Goal: Information Seeking & Learning: Learn about a topic

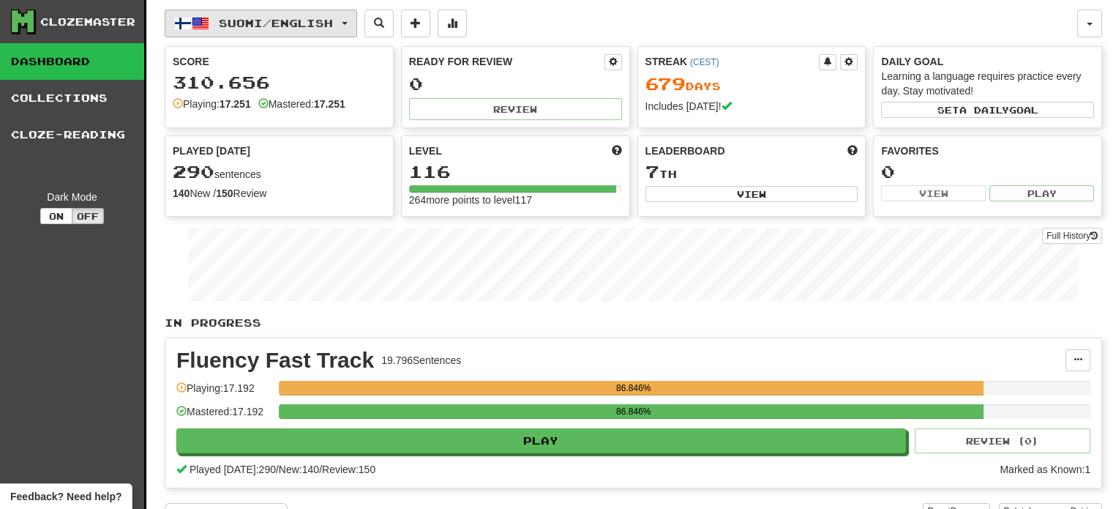
click at [276, 27] on span "Suomi / English" at bounding box center [276, 23] width 114 height 12
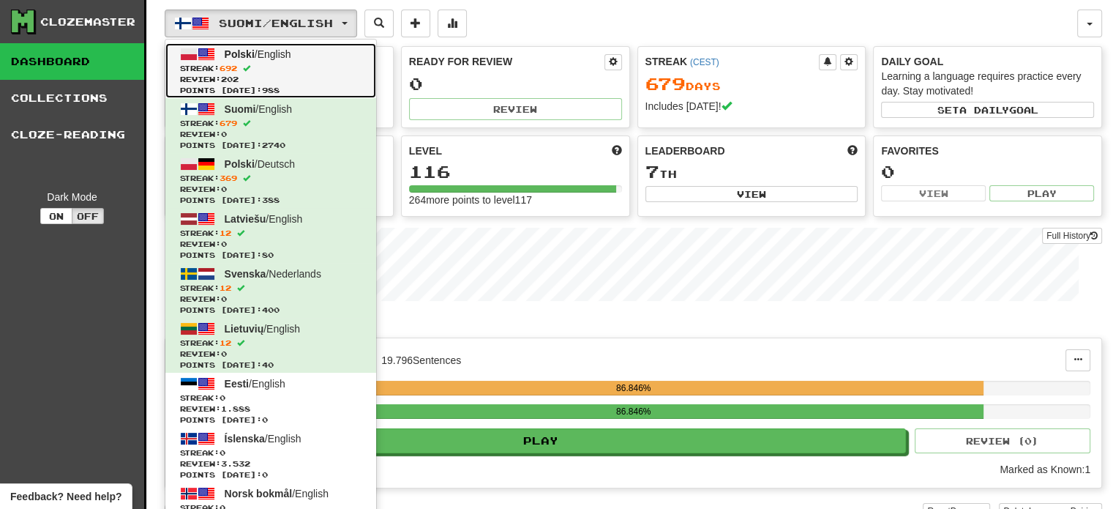
click at [249, 67] on span "Streak: 692" at bounding box center [270, 68] width 181 height 11
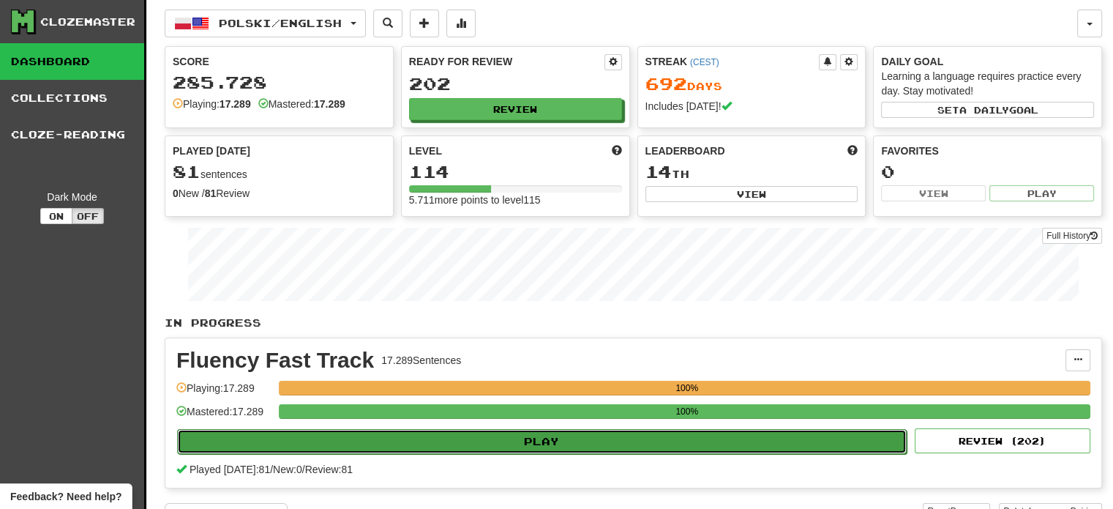
click at [460, 435] on button "Play" at bounding box center [542, 441] width 730 height 25
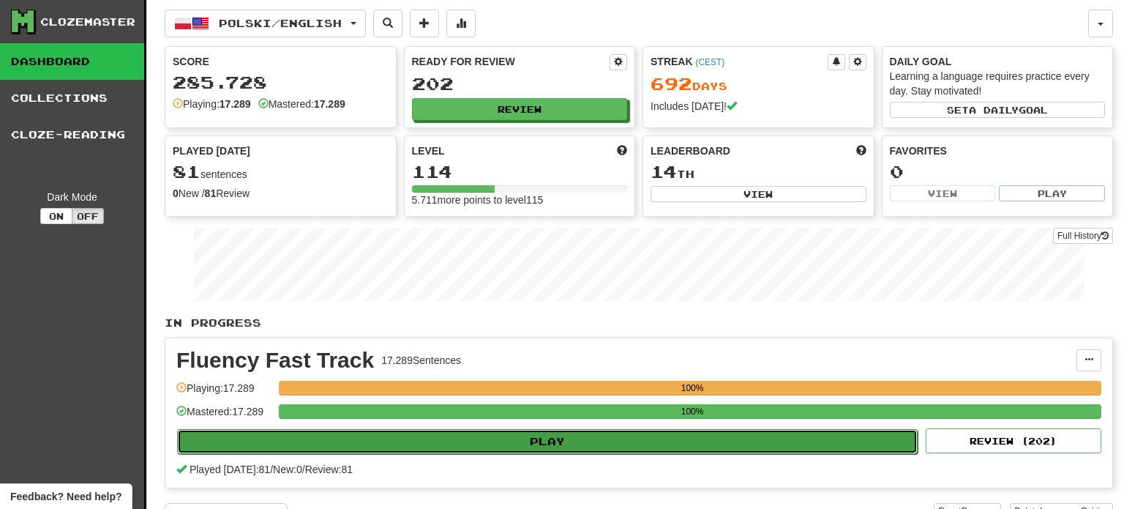
select select "**"
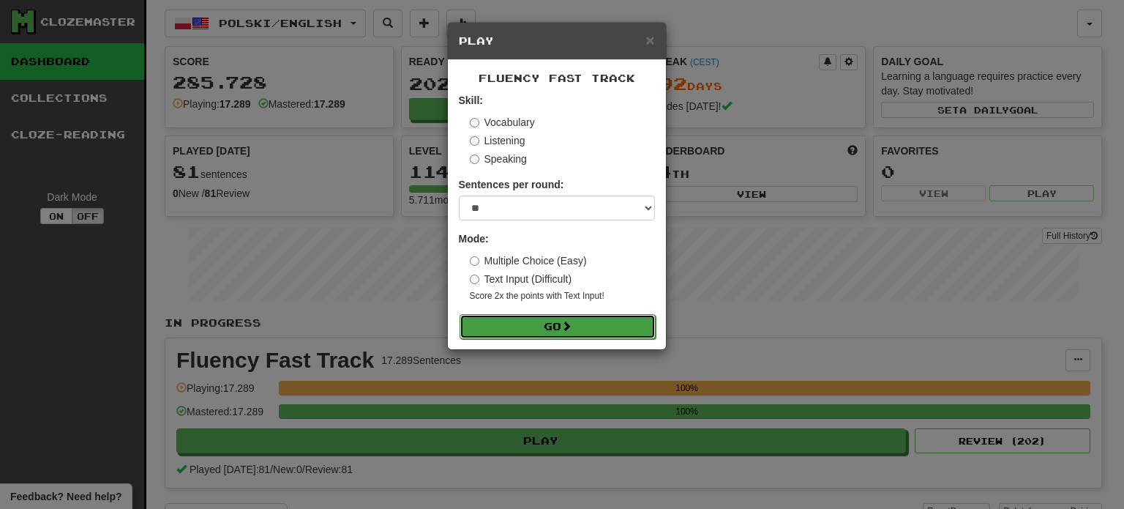
click at [539, 324] on button "Go" at bounding box center [558, 326] width 196 height 25
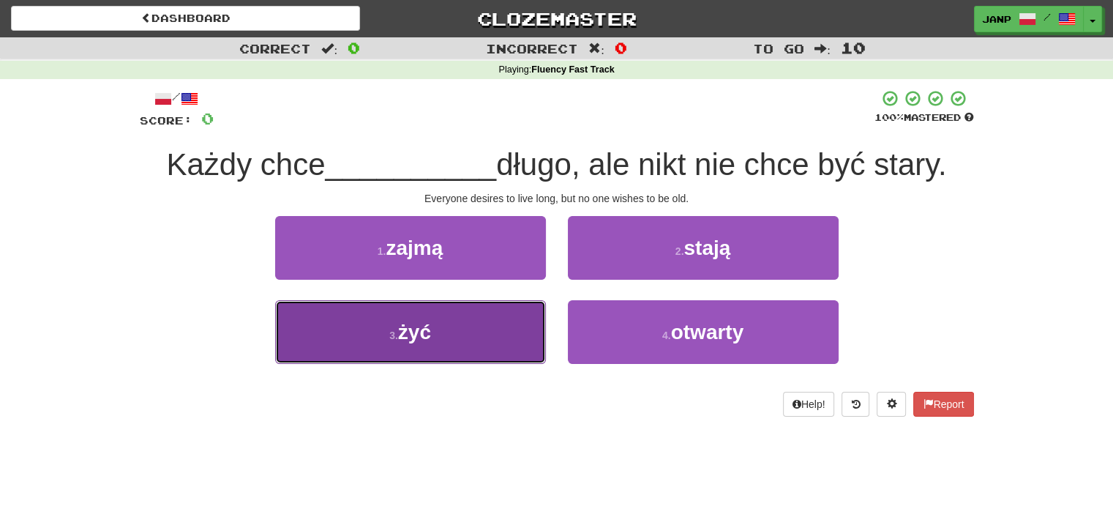
click at [536, 327] on button "3 . żyć" at bounding box center [410, 332] width 271 height 64
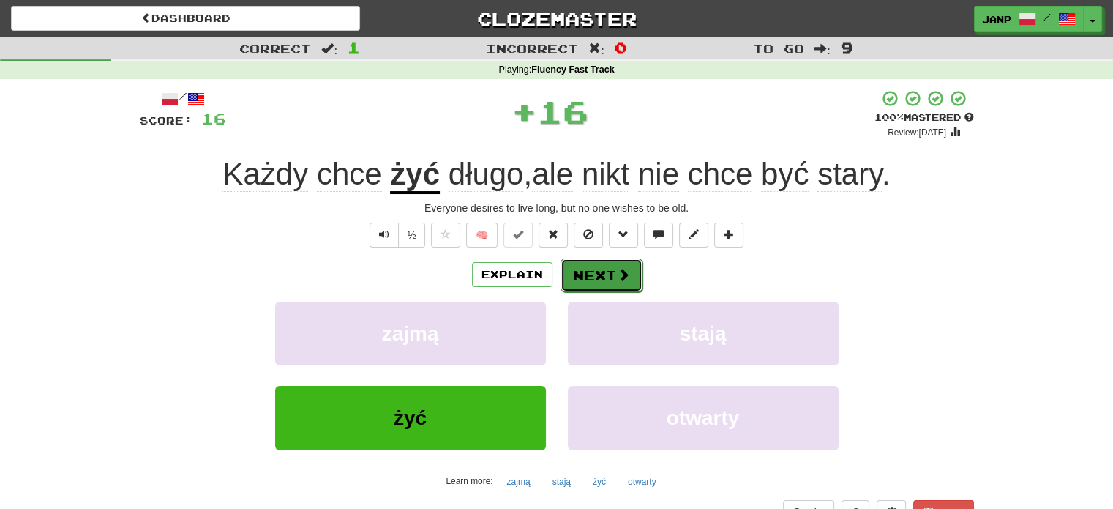
click at [588, 264] on button "Next" at bounding box center [602, 275] width 82 height 34
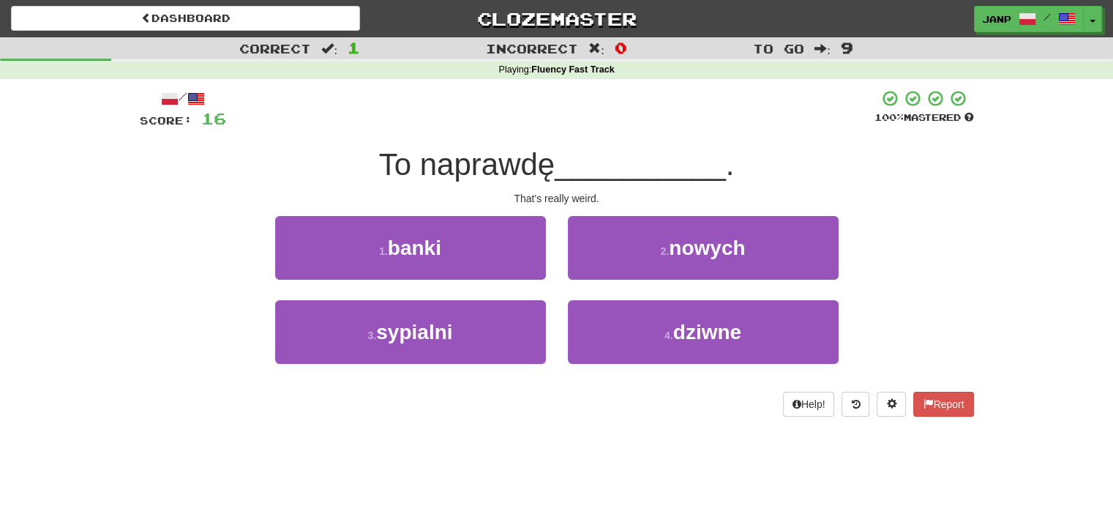
click at [596, 366] on div "4 . dziwne" at bounding box center [703, 342] width 293 height 84
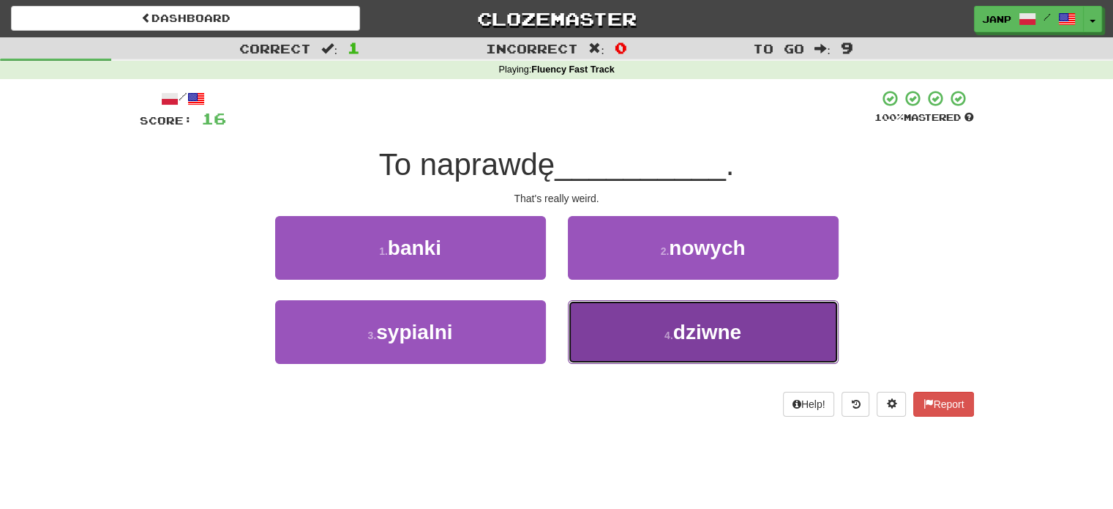
click at [592, 336] on button "4 . dziwne" at bounding box center [703, 332] width 271 height 64
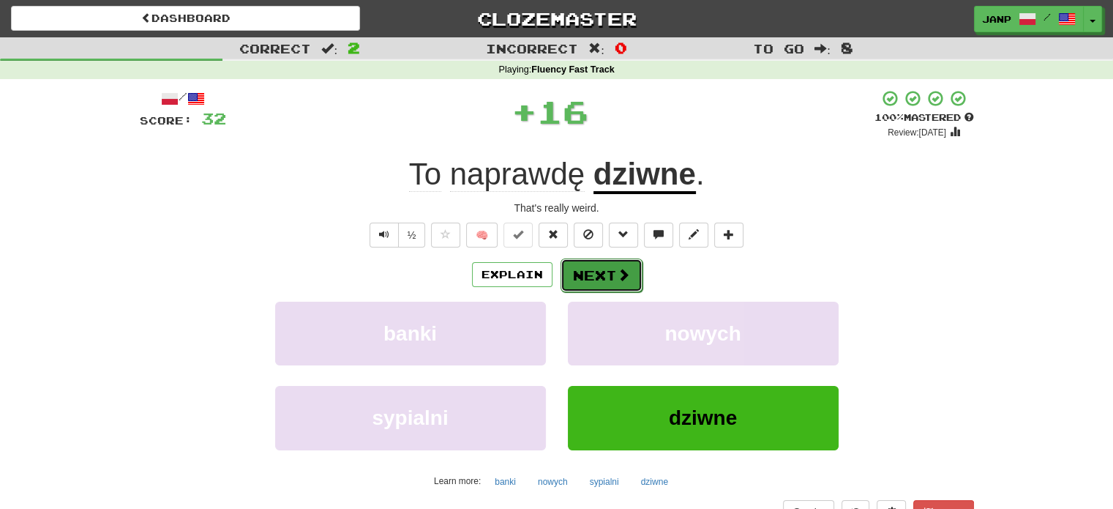
click at [582, 269] on button "Next" at bounding box center [602, 275] width 82 height 34
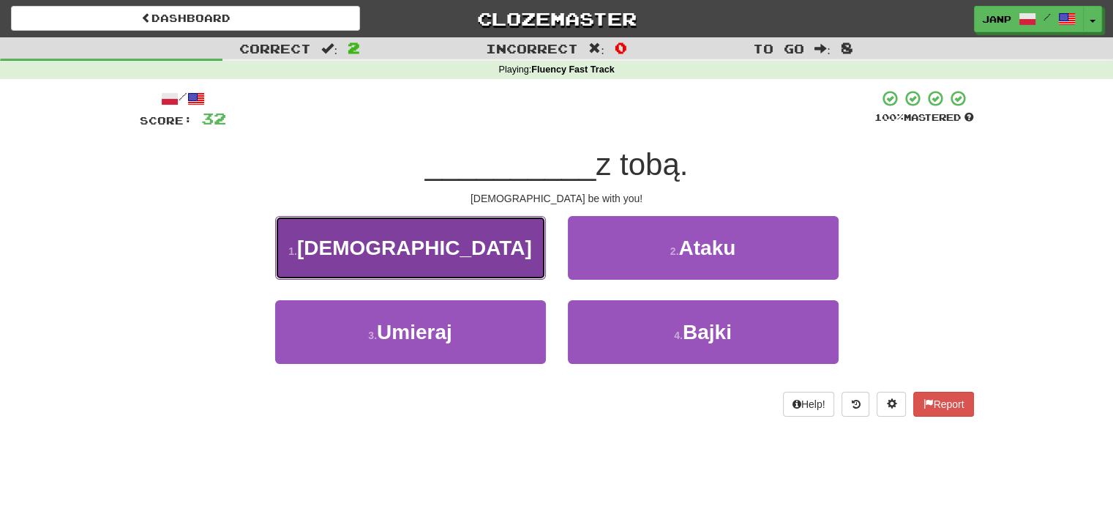
click at [477, 277] on button "1 . Bóg" at bounding box center [410, 248] width 271 height 64
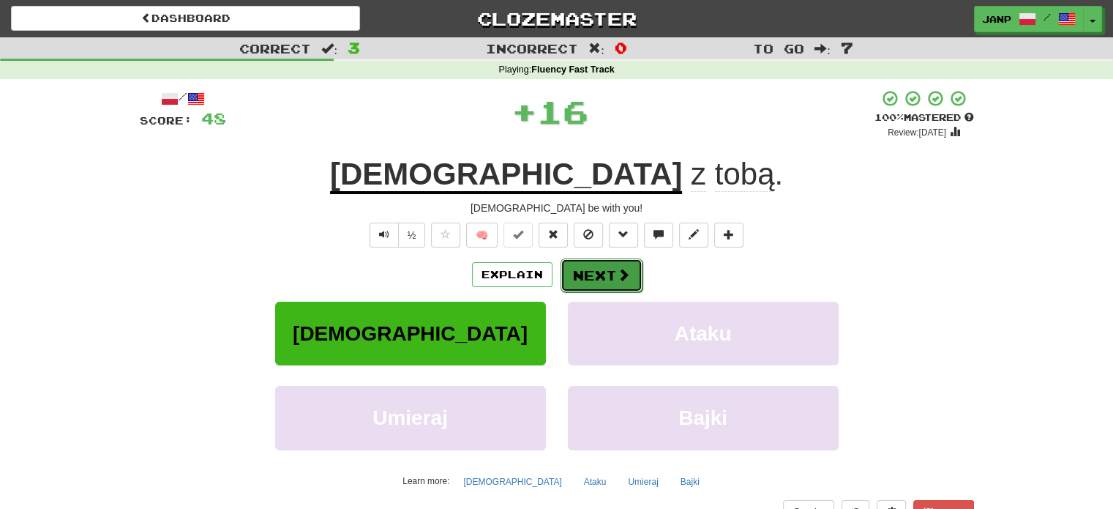
click at [597, 284] on button "Next" at bounding box center [602, 275] width 82 height 34
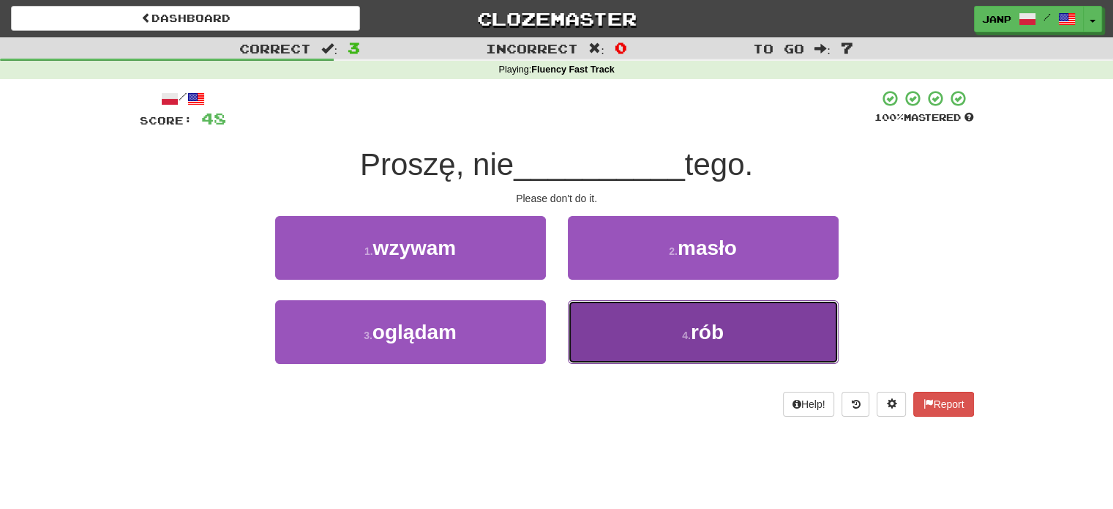
click at [604, 327] on button "4 . rób" at bounding box center [703, 332] width 271 height 64
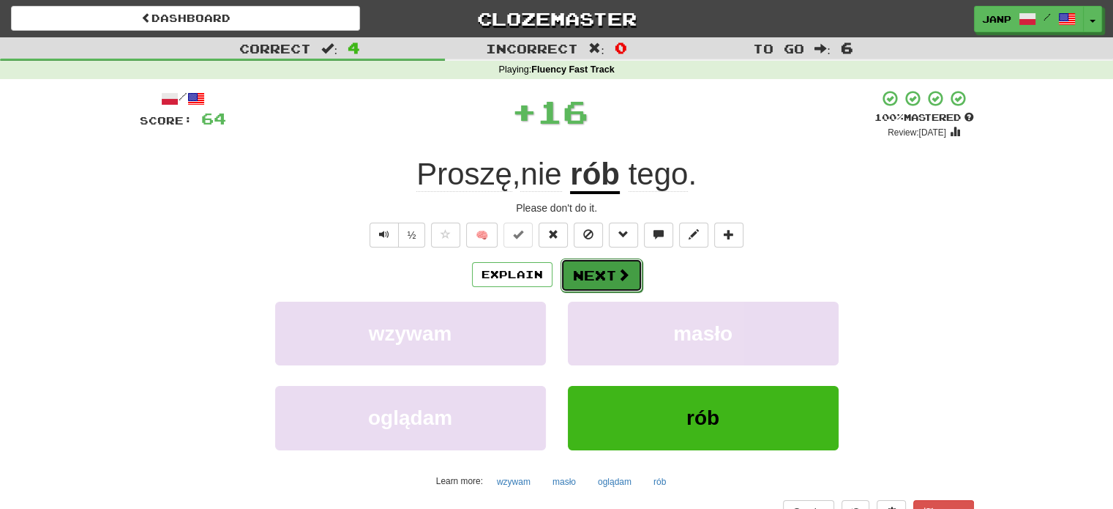
click at [589, 272] on button "Next" at bounding box center [602, 275] width 82 height 34
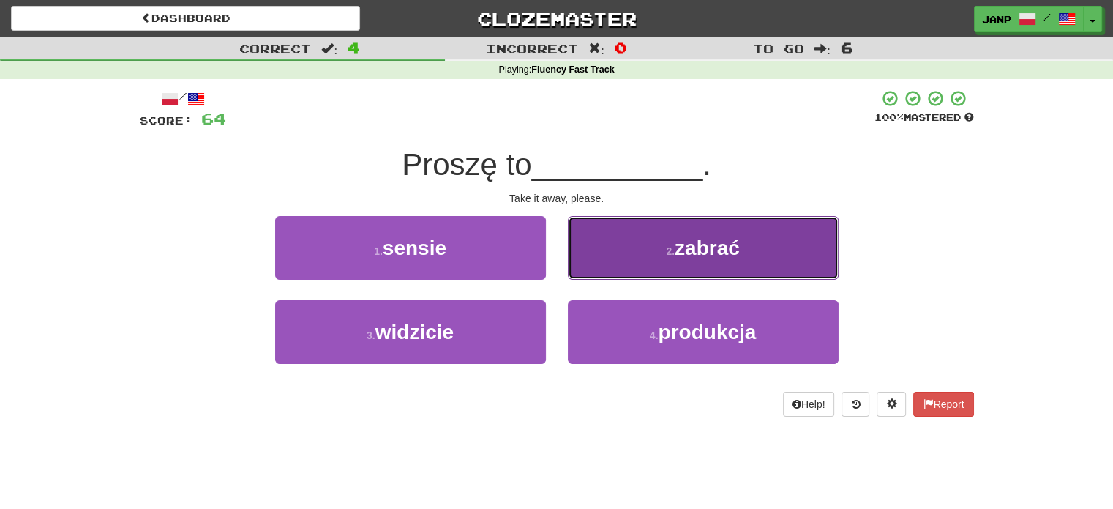
click at [614, 252] on button "2 . zabrać" at bounding box center [703, 248] width 271 height 64
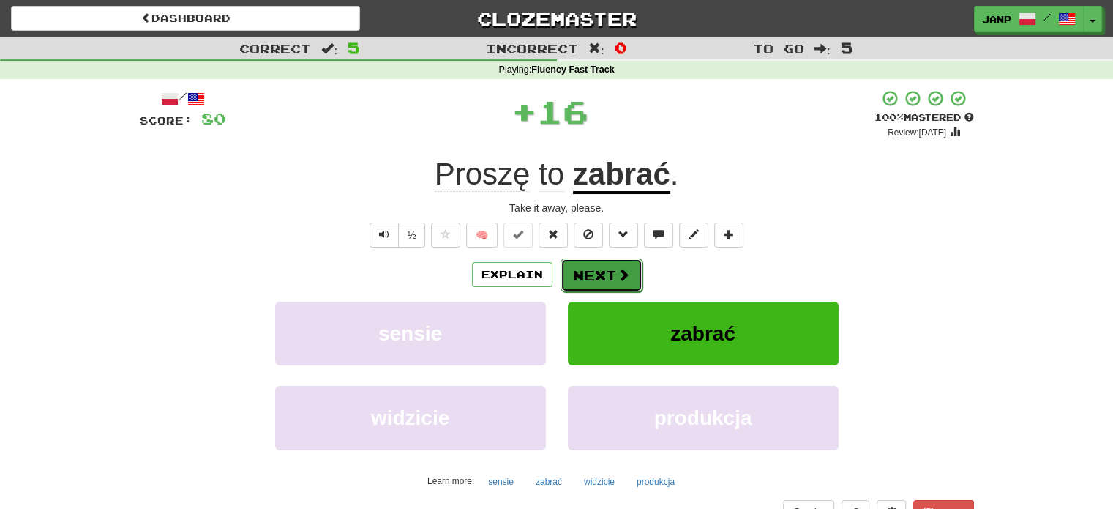
click at [578, 269] on button "Next" at bounding box center [602, 275] width 82 height 34
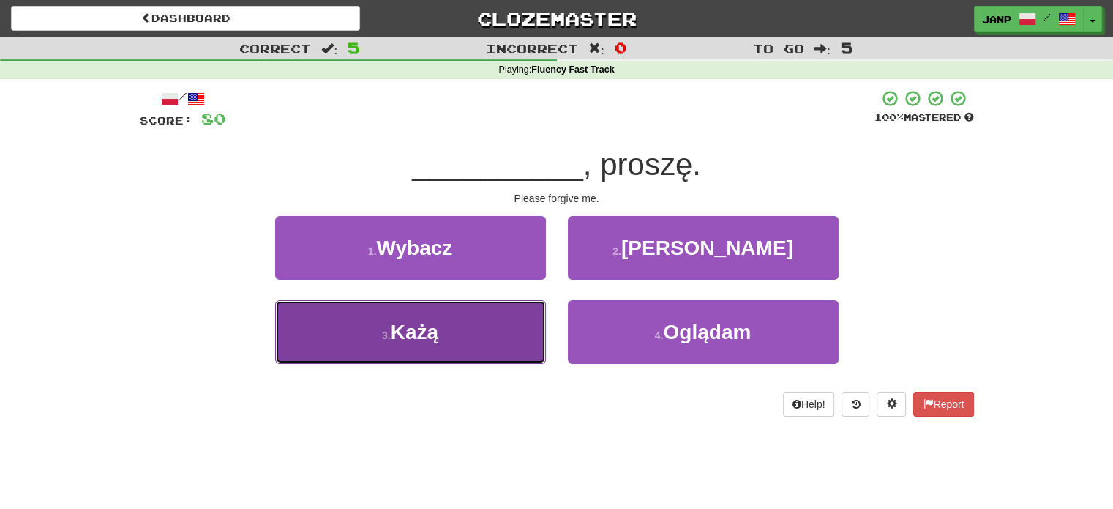
click at [468, 342] on button "3 . Każą" at bounding box center [410, 332] width 271 height 64
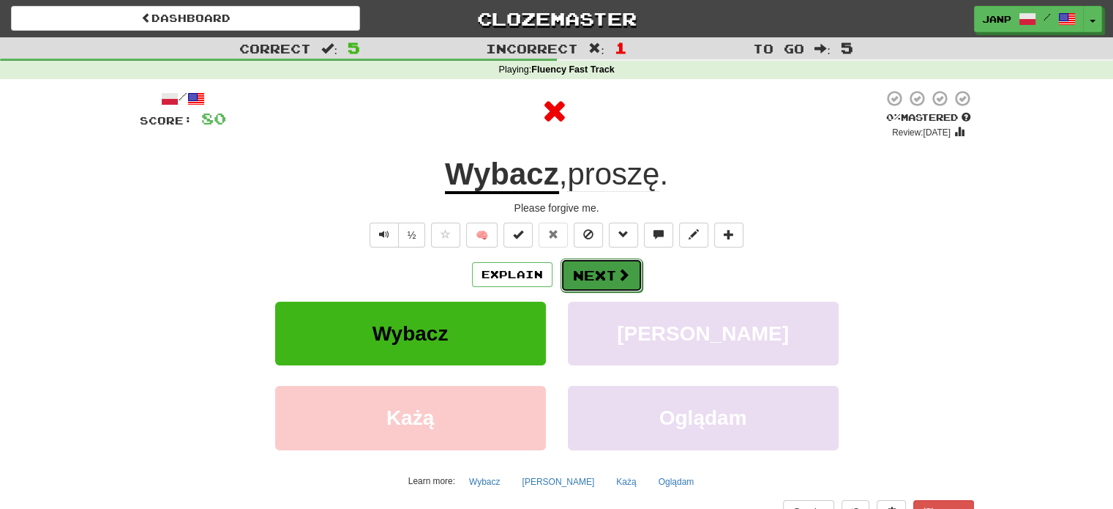
click at [596, 277] on button "Next" at bounding box center [602, 275] width 82 height 34
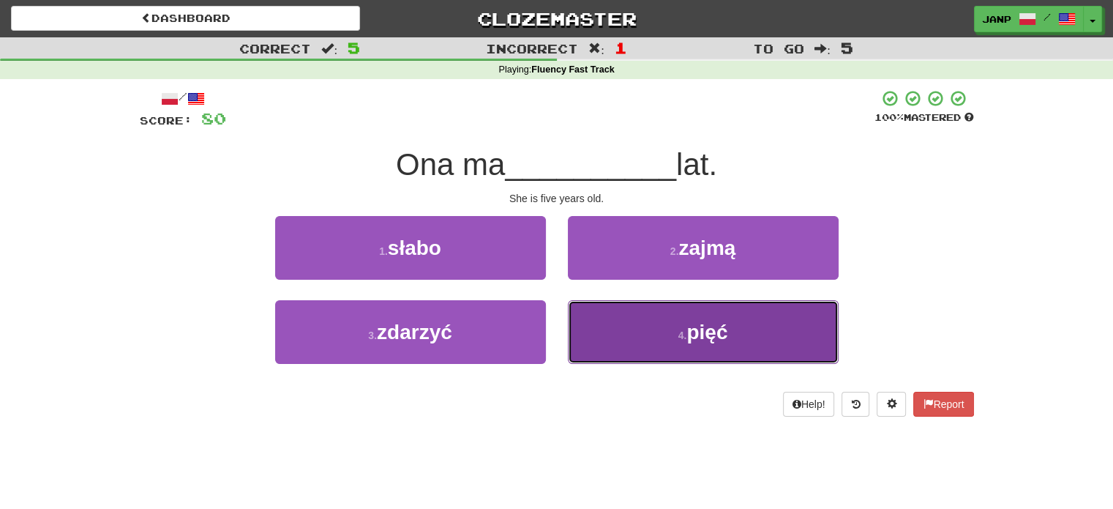
click at [575, 348] on button "4 . pięć" at bounding box center [703, 332] width 271 height 64
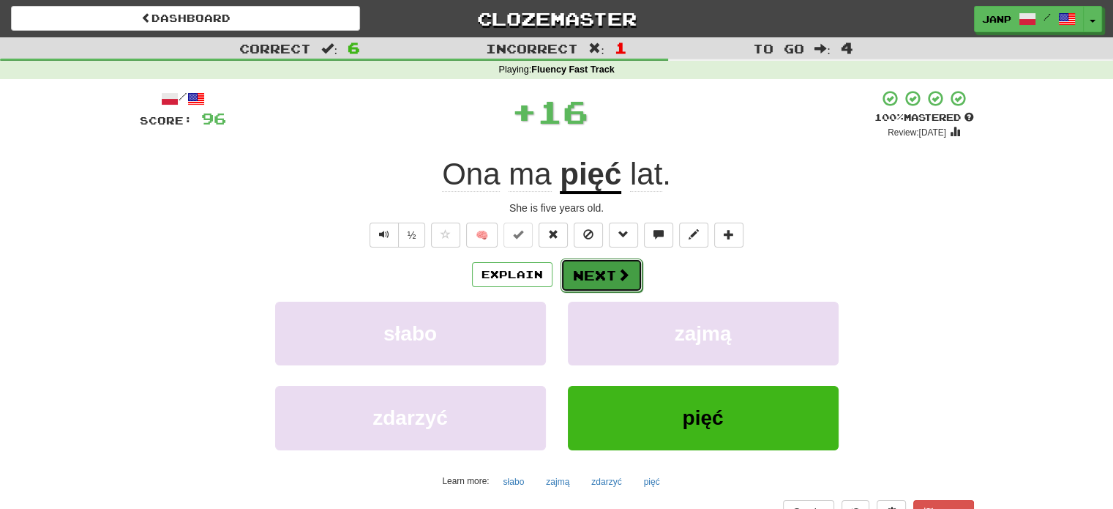
click at [574, 269] on button "Next" at bounding box center [602, 275] width 82 height 34
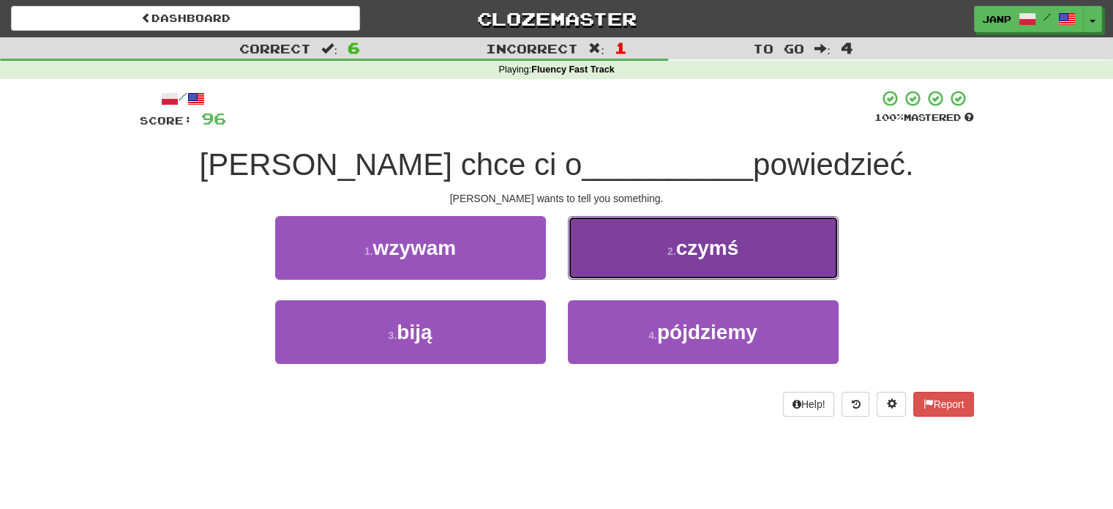
click at [616, 255] on button "2 . czymś" at bounding box center [703, 248] width 271 height 64
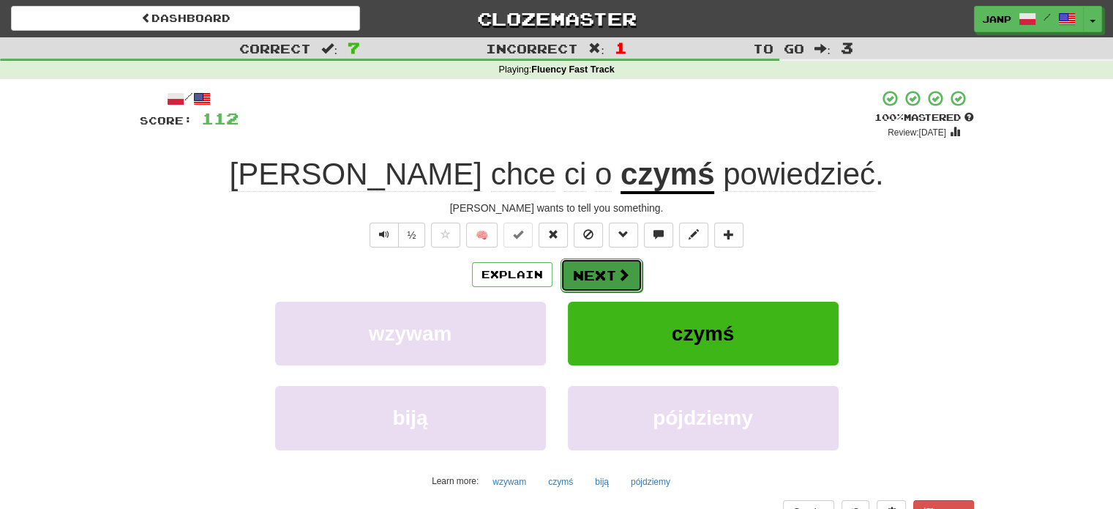
click at [577, 263] on button "Next" at bounding box center [602, 275] width 82 height 34
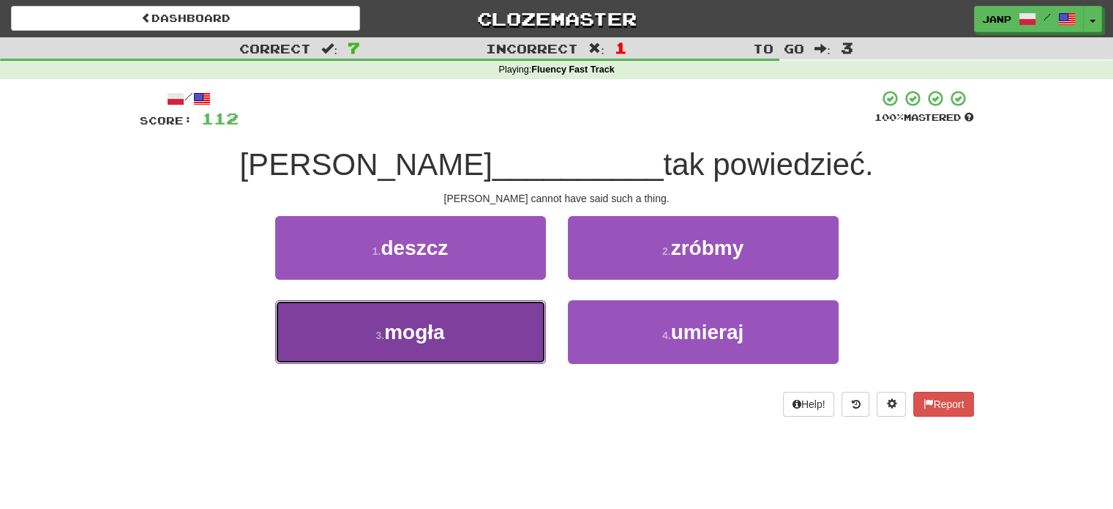
click at [516, 329] on button "3 . mogła" at bounding box center [410, 332] width 271 height 64
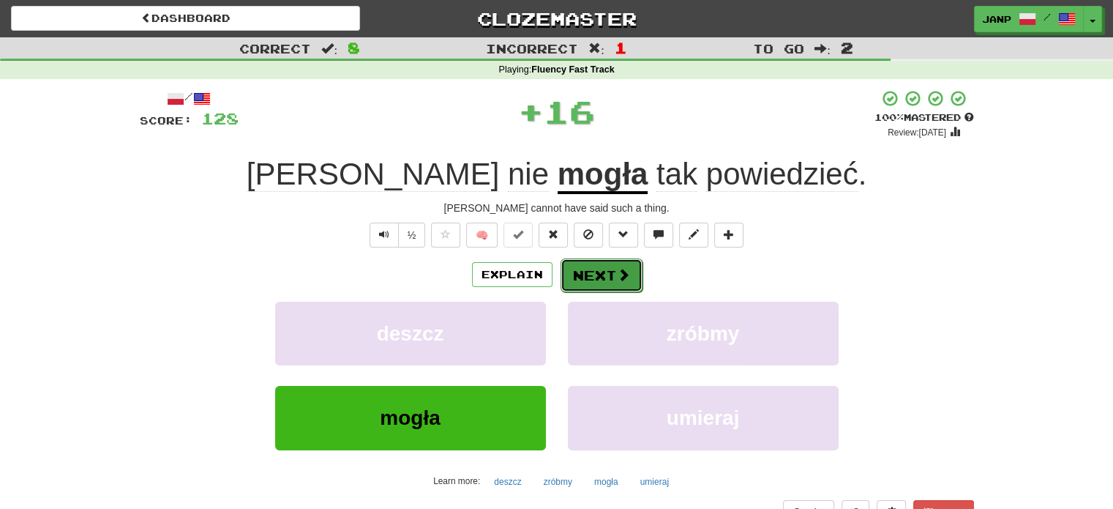
click at [588, 272] on button "Next" at bounding box center [602, 275] width 82 height 34
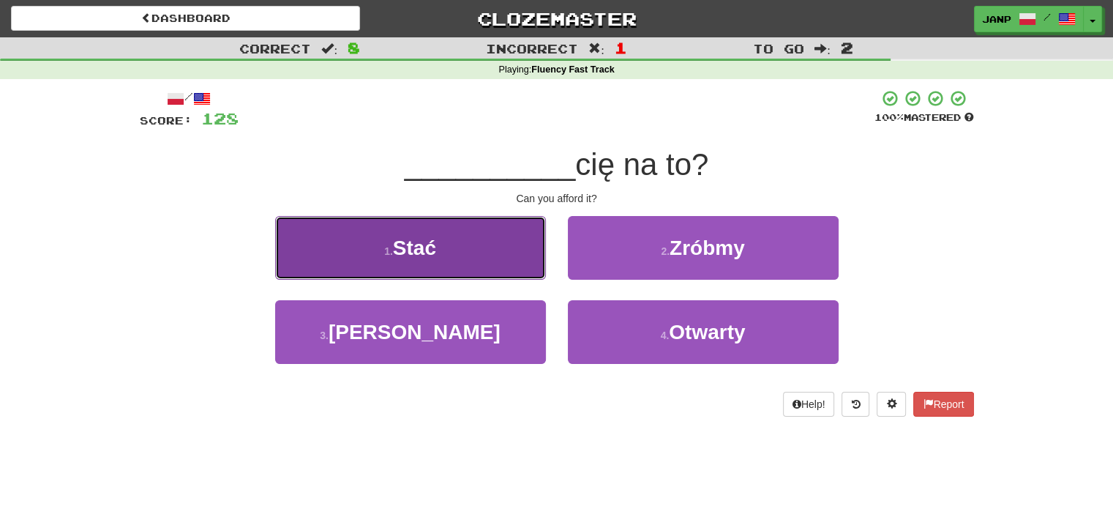
click at [514, 266] on button "1 . Stać" at bounding box center [410, 248] width 271 height 64
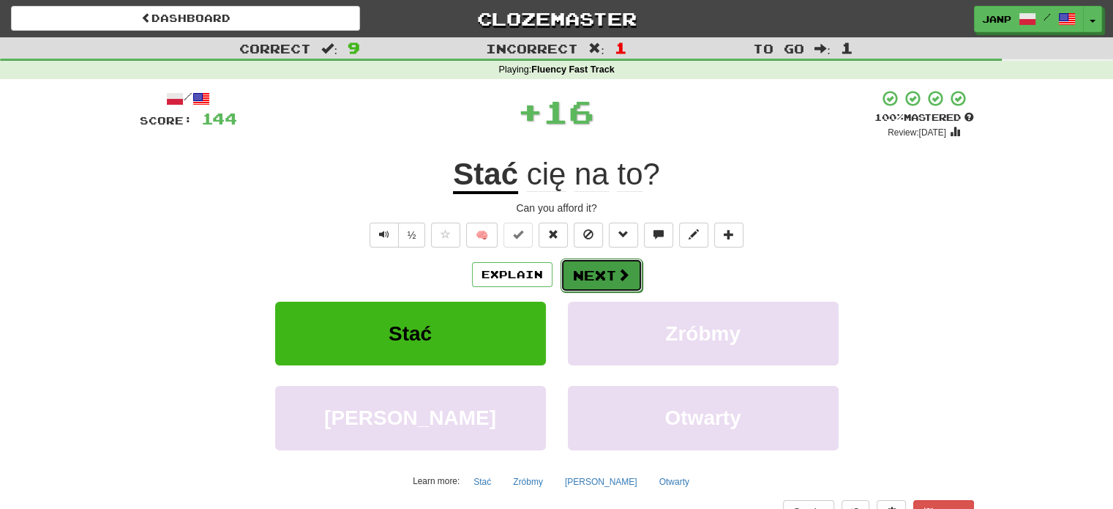
click at [577, 266] on button "Next" at bounding box center [602, 275] width 82 height 34
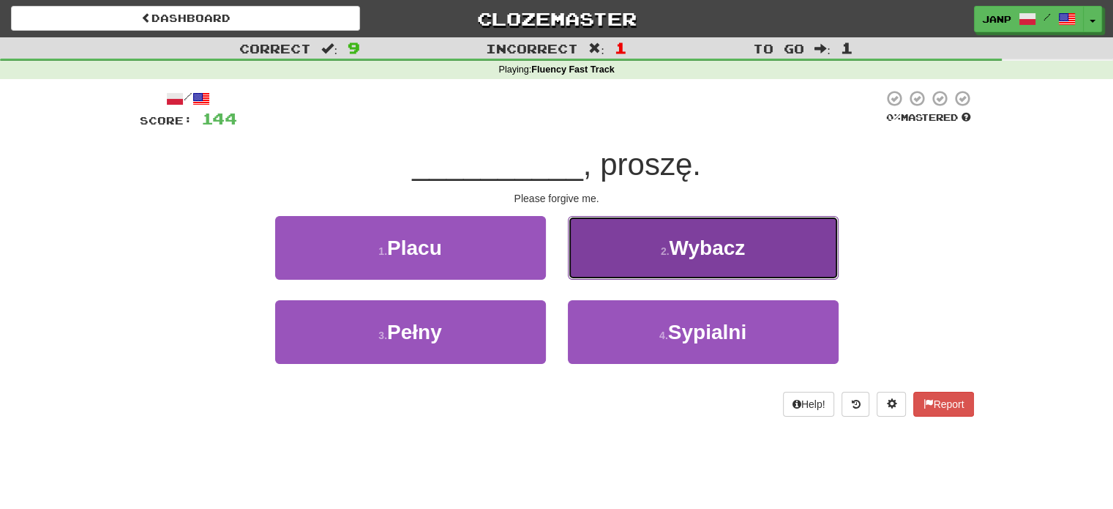
click at [585, 260] on button "2 . Wybacz" at bounding box center [703, 248] width 271 height 64
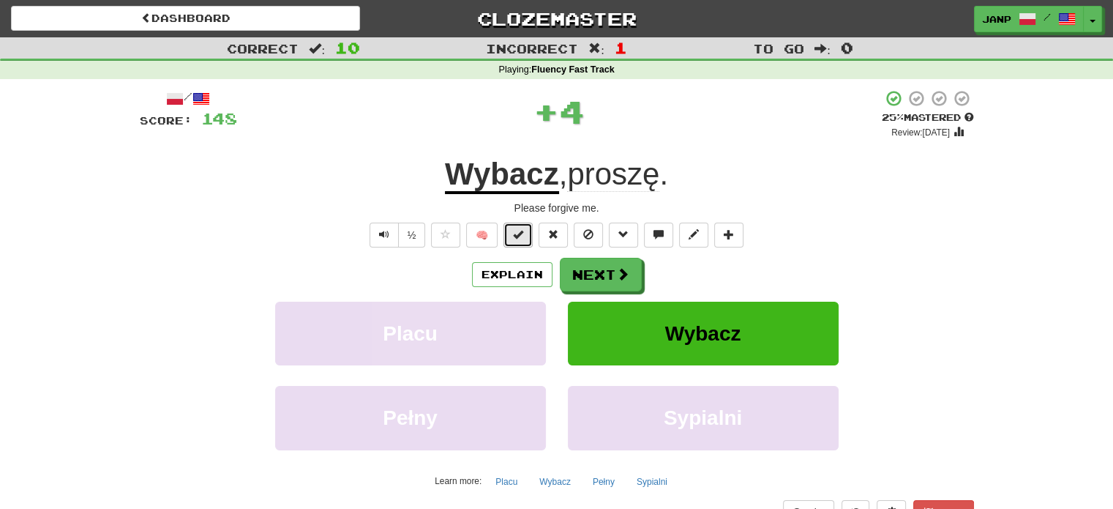
click at [532, 234] on button at bounding box center [518, 234] width 29 height 25
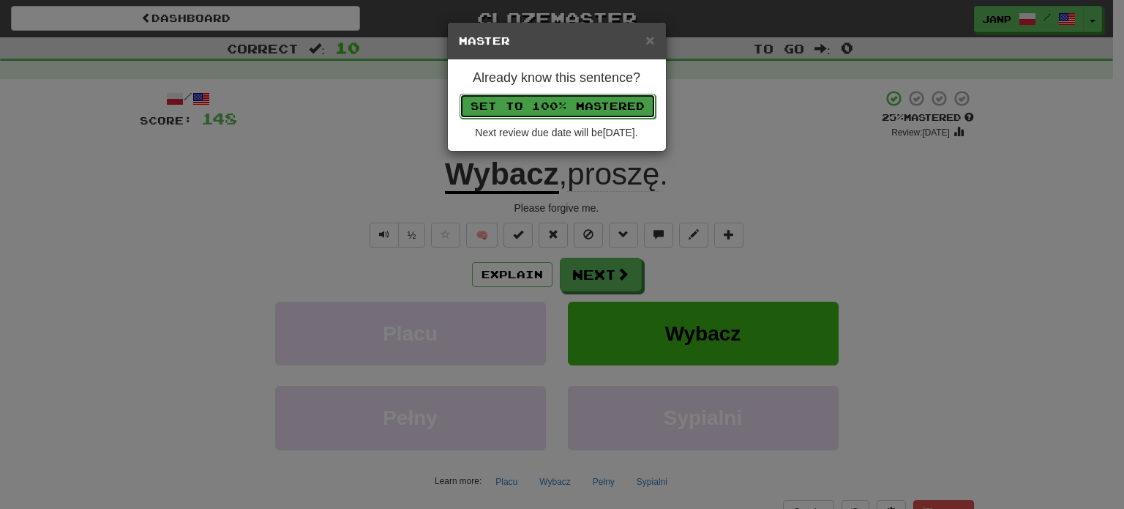
click at [562, 99] on button "Set to 100% Mastered" at bounding box center [558, 106] width 196 height 25
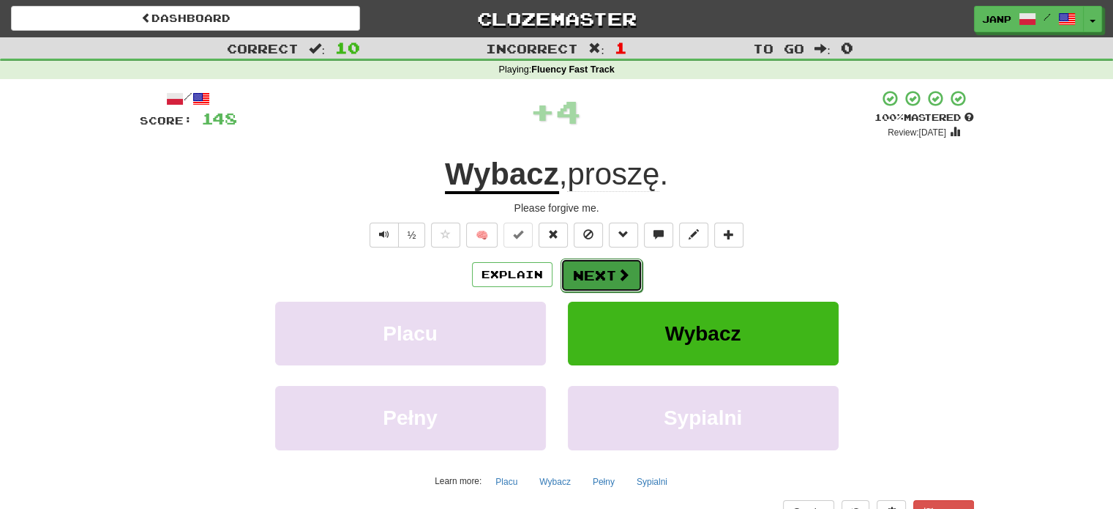
click at [600, 274] on button "Next" at bounding box center [602, 275] width 82 height 34
